Goal: Information Seeking & Learning: Find specific fact

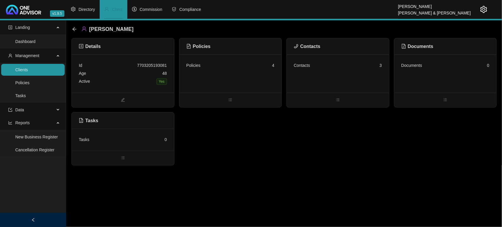
click at [28, 71] on link "Clients" at bounding box center [21, 69] width 13 height 5
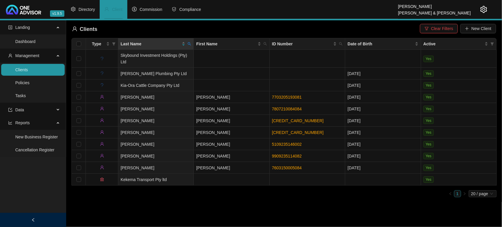
click at [188, 46] on span at bounding box center [190, 43] width 6 height 9
type input "[PERSON_NAME]"
click at [155, 67] on span "Search" at bounding box center [151, 67] width 13 height 6
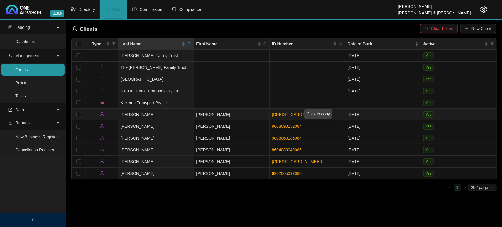
click at [293, 113] on link "[CREDIT_CARD_NUMBER]" at bounding box center [298, 114] width 52 height 5
click at [245, 116] on td "[PERSON_NAME]" at bounding box center [232, 115] width 76 height 12
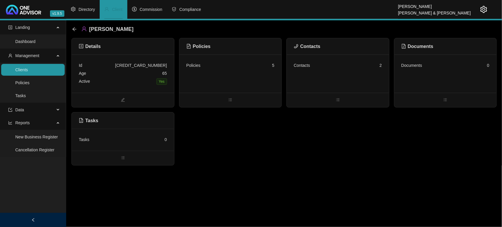
click at [120, 71] on div "Age [DEMOGRAPHIC_DATA]" at bounding box center [123, 73] width 88 height 8
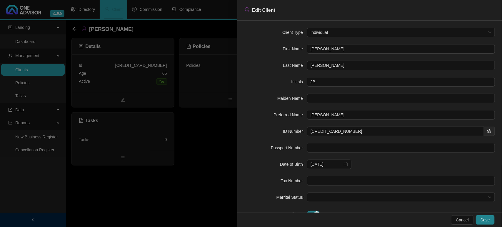
drag, startPoint x: 337, startPoint y: 49, endPoint x: 273, endPoint y: 40, distance: 65.3
click at [273, 40] on form "Client Type Individual First Name [PERSON_NAME] Last Name [PERSON_NAME] Initial…" at bounding box center [370, 123] width 251 height 191
click at [140, 196] on div at bounding box center [251, 113] width 502 height 227
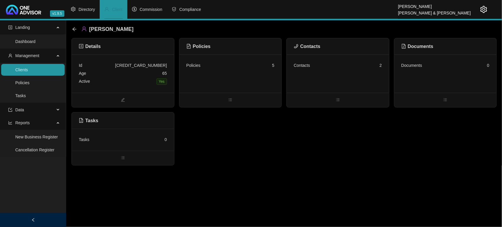
click at [245, 70] on div "Policies 5" at bounding box center [231, 73] width 102 height 38
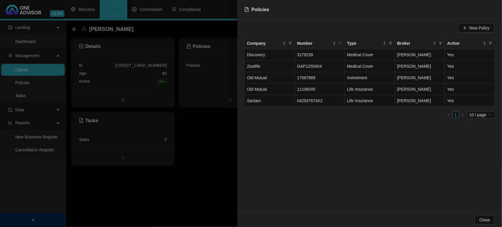
click at [210, 130] on div at bounding box center [251, 113] width 502 height 227
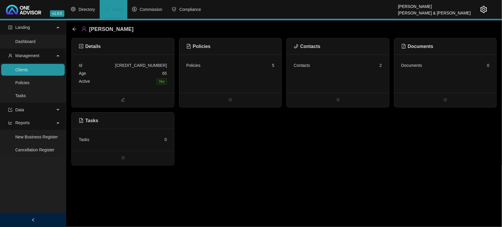
click at [350, 65] on div "Contacts 2" at bounding box center [338, 66] width 88 height 8
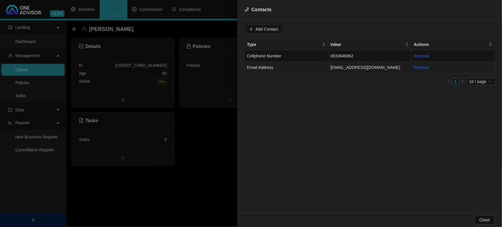
click at [353, 71] on td "[EMAIL_ADDRESS][DOMAIN_NAME]" at bounding box center [371, 67] width 84 height 11
drag, startPoint x: 309, startPoint y: 29, endPoint x: 171, endPoint y: 24, distance: 138.7
click at [171, 24] on div "Contacts Value [EMAIL_ADDRESS][DOMAIN_NAME] Type Email Address Cancel Update Co…" at bounding box center [251, 113] width 502 height 227
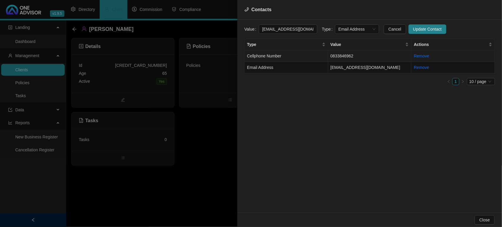
click at [296, 54] on td "Cellphone Number" at bounding box center [287, 55] width 84 height 11
drag, startPoint x: 289, startPoint y: 25, endPoint x: 216, endPoint y: 28, distance: 73.0
click at [216, 28] on div "Contacts Value [PHONE_NUMBER] Type Cellphone Number Cancel Update Contact Type …" at bounding box center [251, 113] width 502 height 227
click at [111, 183] on div at bounding box center [251, 113] width 502 height 227
